Goal: Task Accomplishment & Management: Complete application form

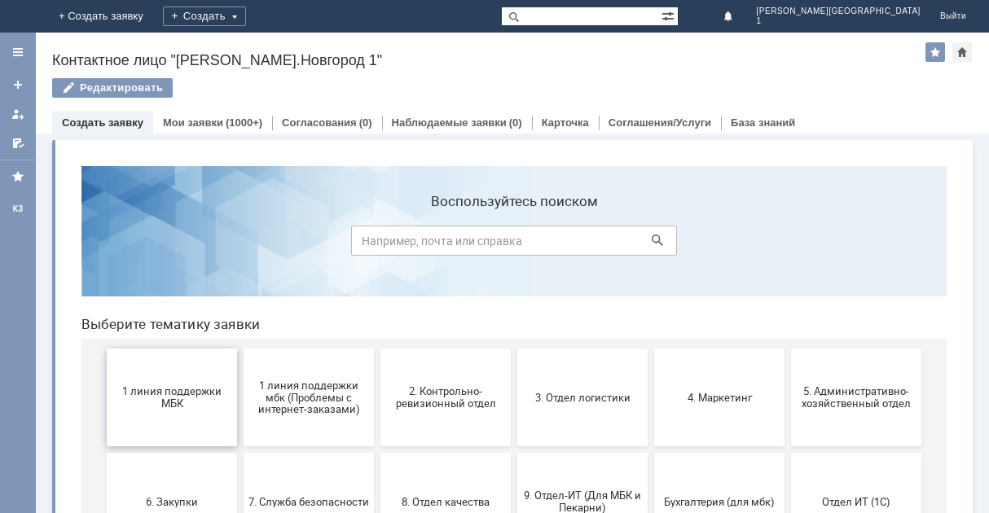
click at [191, 408] on span "1 линия поддержки МБК" at bounding box center [172, 397] width 121 height 24
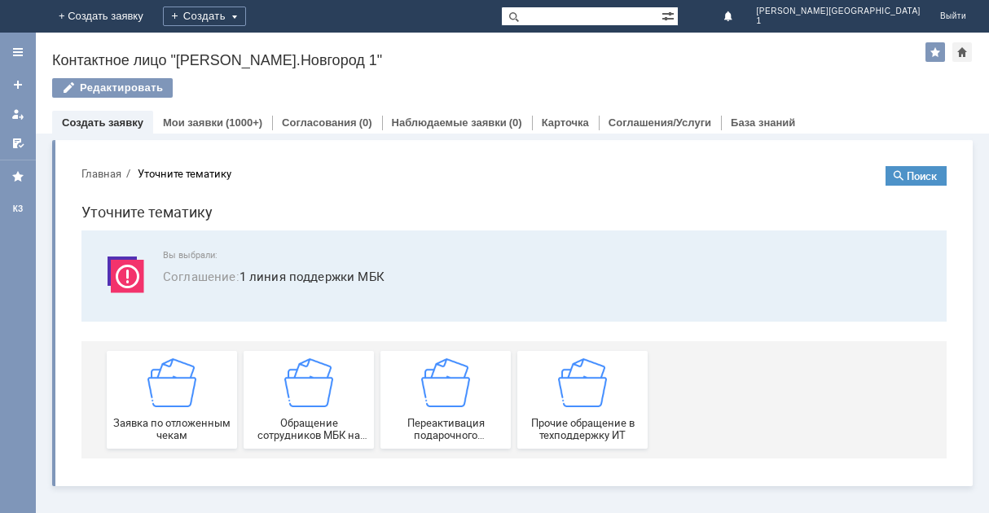
click at [191, 408] on div "Заявка по отложенным чекам" at bounding box center [172, 399] width 121 height 83
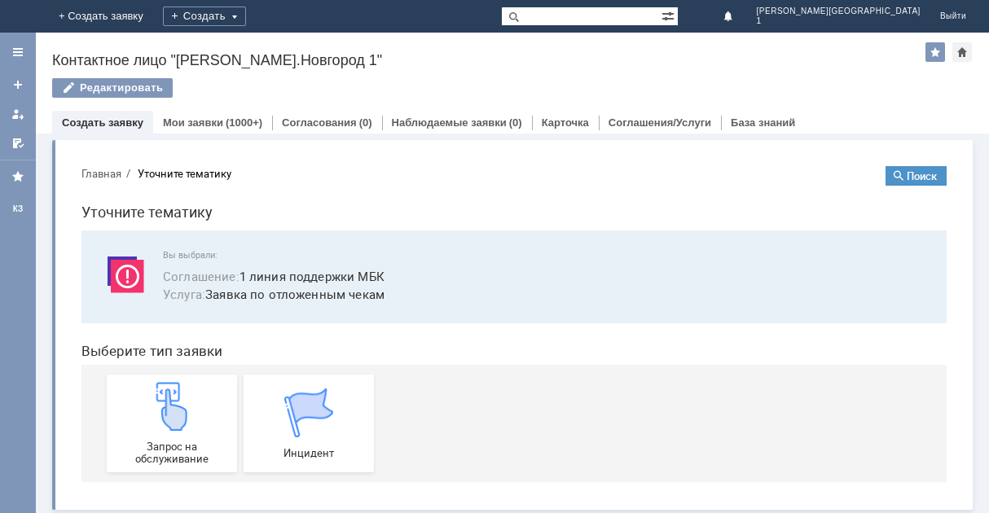
click at [191, 408] on div "Запрос на обслуживание" at bounding box center [172, 423] width 121 height 83
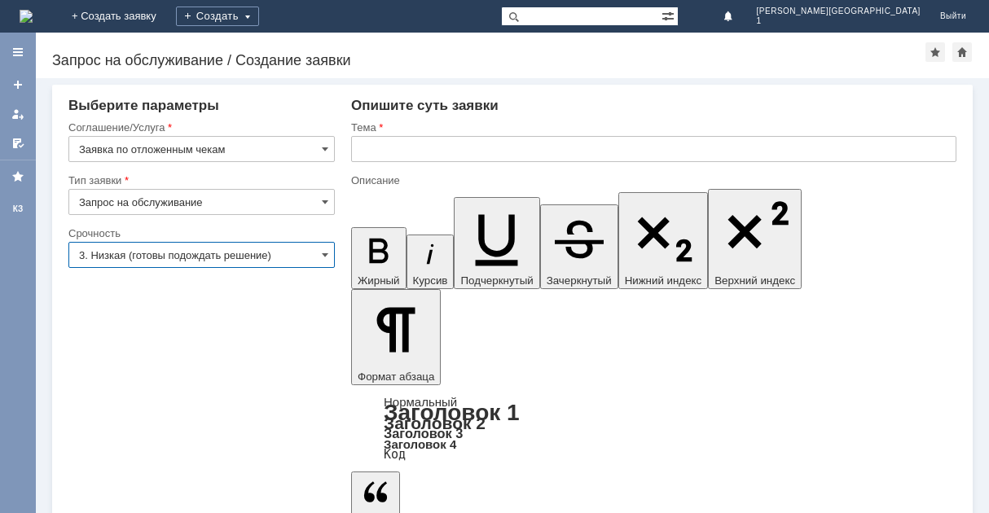
click at [317, 264] on input "3. Низкая (готовы подождать решение)" at bounding box center [201, 255] width 266 height 26
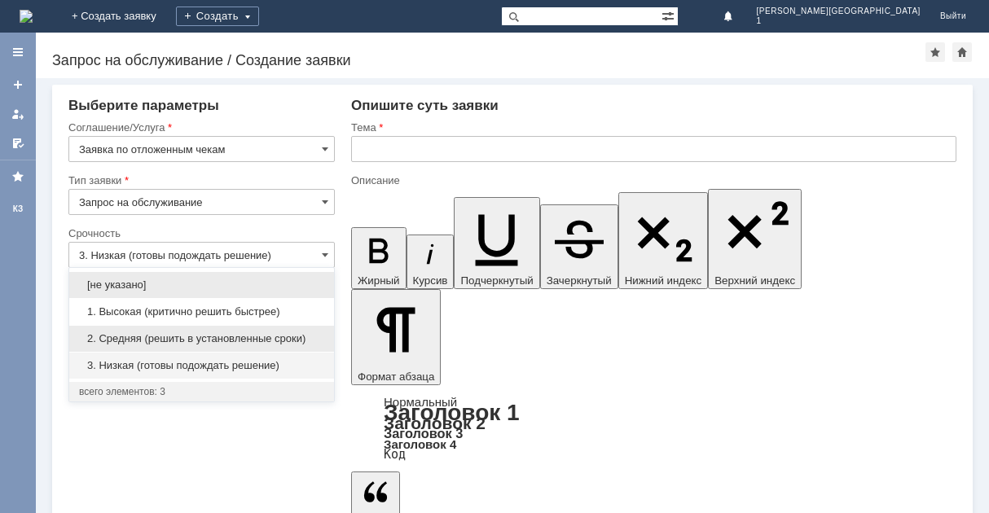
click at [247, 339] on span "2. Средняя (решить в установленные сроки)" at bounding box center [201, 338] width 245 height 13
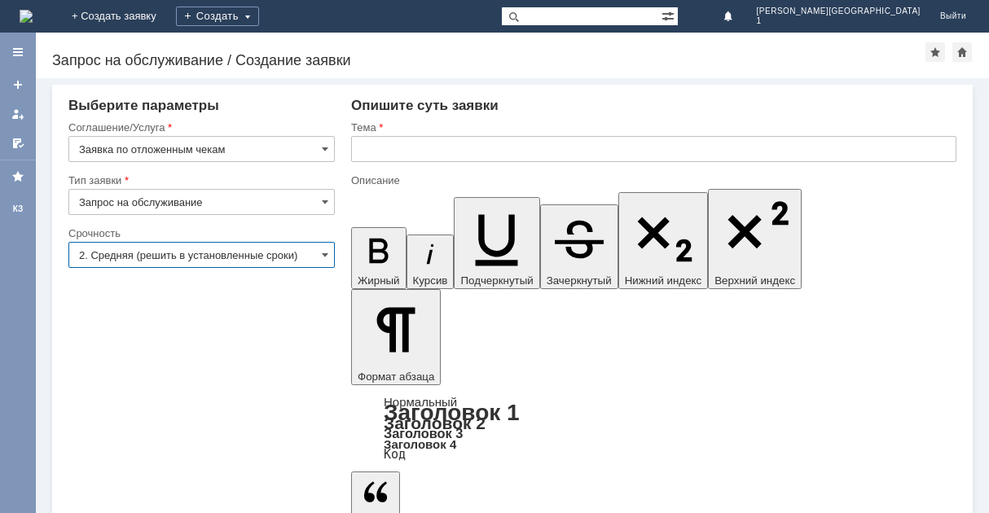
type input "2. Средняя (решить в установленные сроки)"
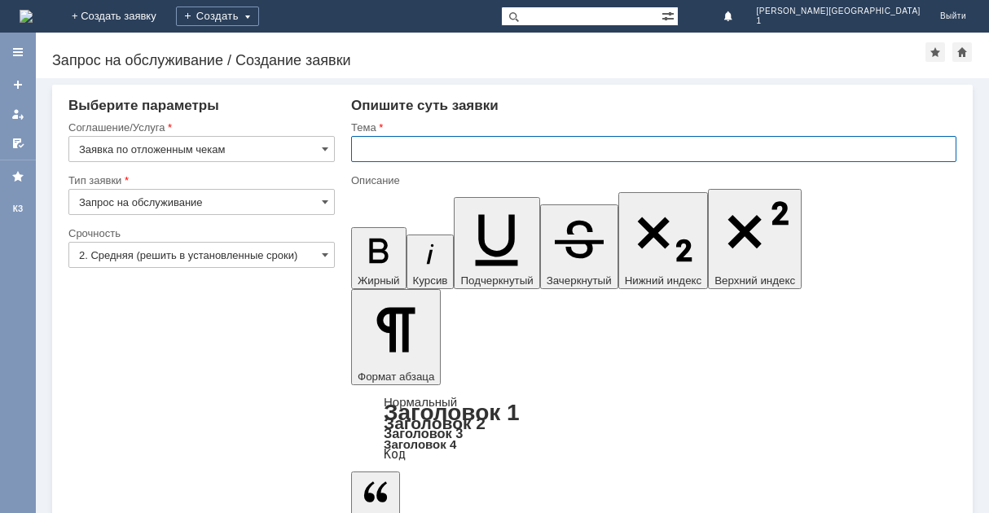
click at [380, 153] on input "text" at bounding box center [653, 149] width 605 height 26
type input "отл. чек"
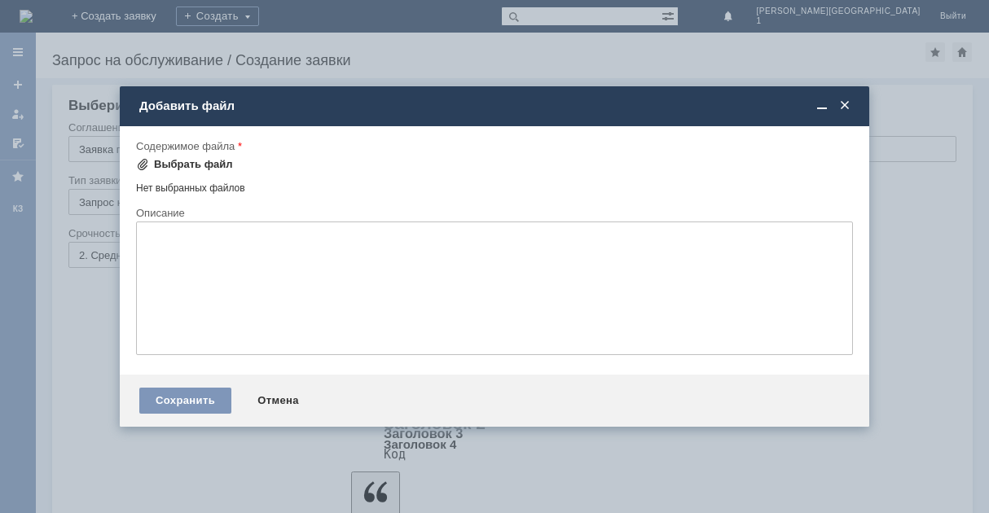
click at [222, 170] on div "Выбрать файл" at bounding box center [193, 164] width 79 height 13
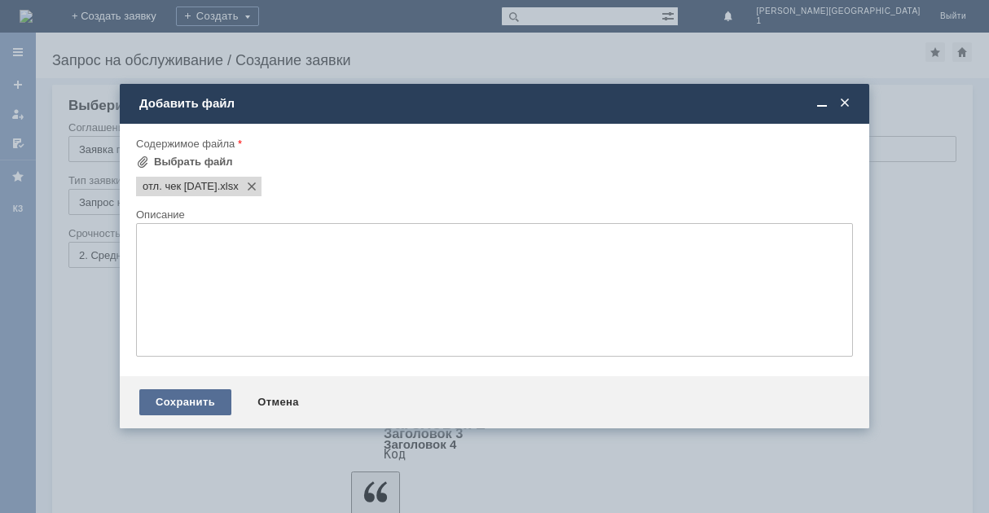
click at [216, 398] on div "Сохранить" at bounding box center [185, 402] width 92 height 26
